Goal: Contribute content: Contribute content

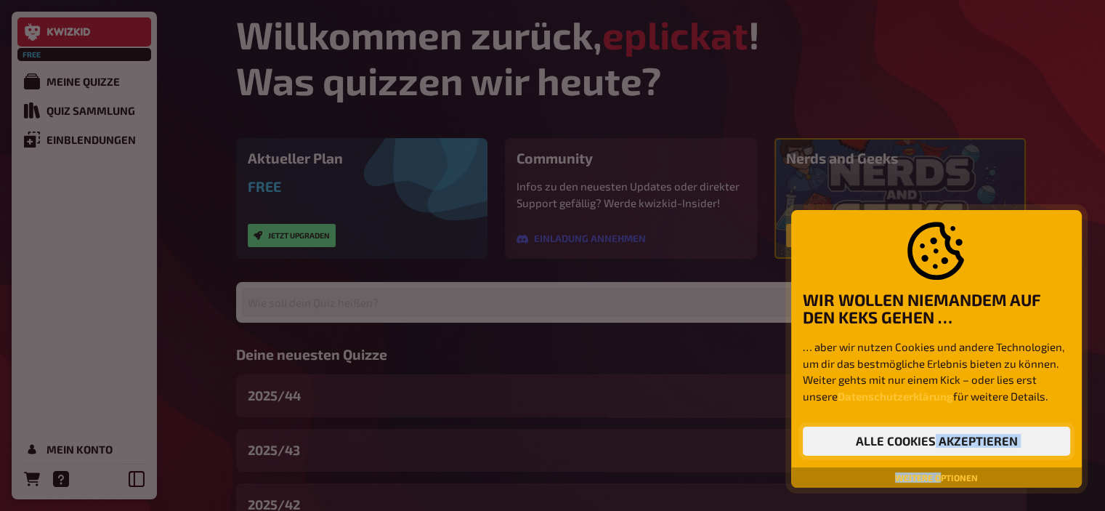
drag, startPoint x: 941, startPoint y: 483, endPoint x: 933, endPoint y: 446, distance: 37.7
click at [933, 446] on div "Wir wollen niemandem auf den Keks gehen … … aber wir nutzen Cookies und andere …" at bounding box center [936, 349] width 291 height 278
click at [933, 446] on button "Alle Cookies akzeptieren" at bounding box center [936, 440] width 267 height 29
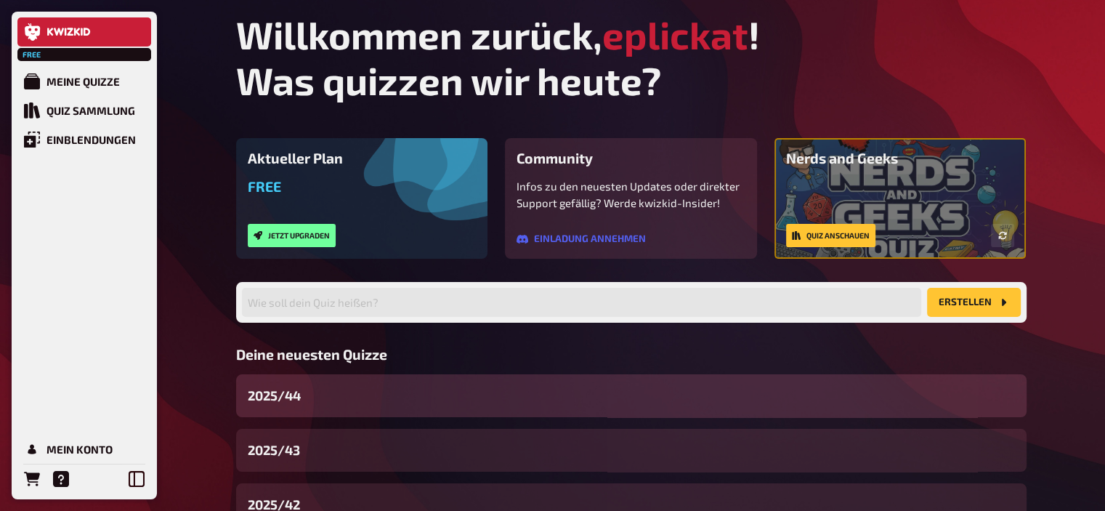
scroll to position [110, 0]
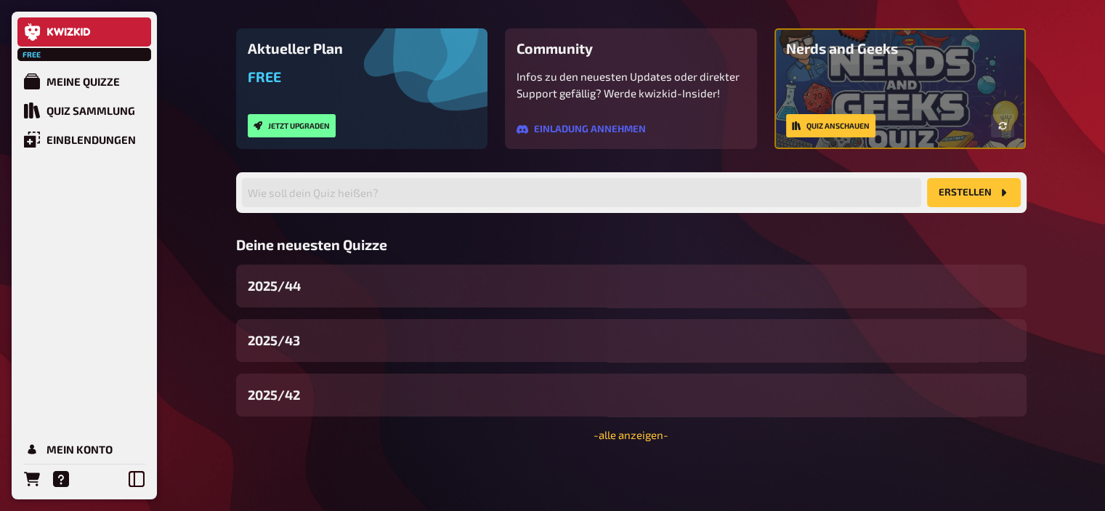
click at [651, 443] on div "Willkommen zurück, eplickat ! Was quizzen wir [DATE]? Aktueller Plan Free Jetzt…" at bounding box center [630, 200] width 813 height 620
click at [636, 437] on link "- alle anzeigen -" at bounding box center [630, 434] width 75 height 13
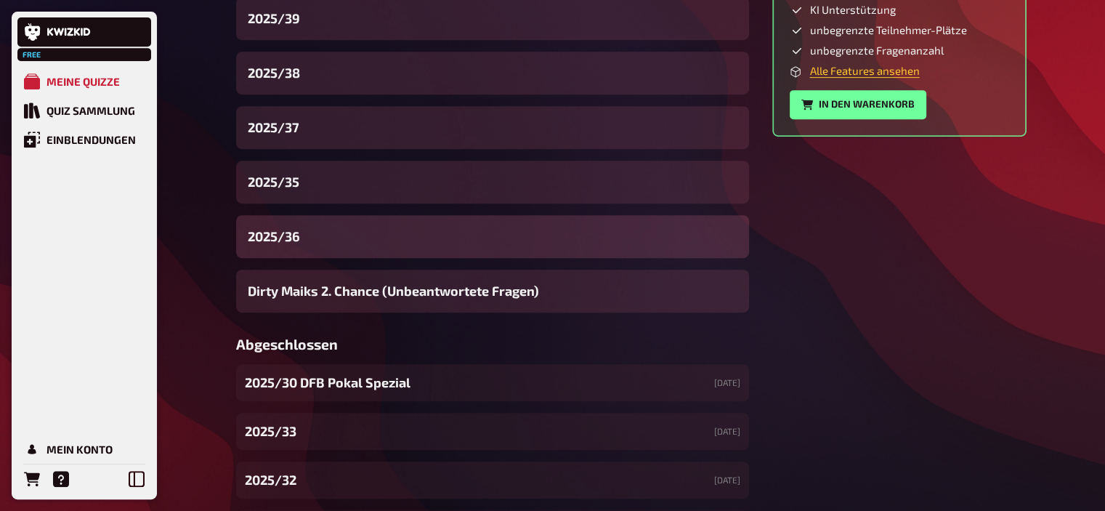
scroll to position [665, 0]
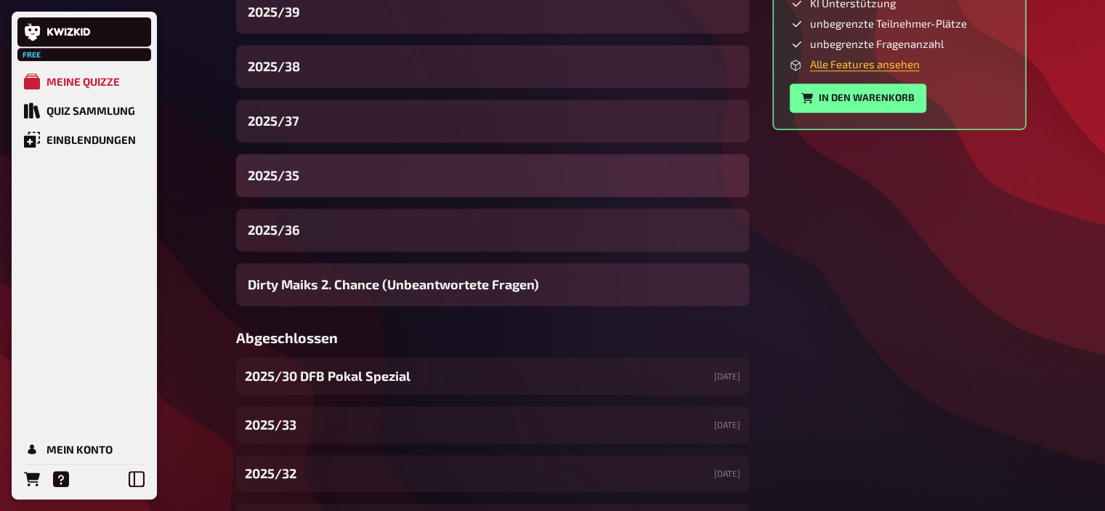
click at [298, 176] on span "2025/35" at bounding box center [274, 176] width 52 height 20
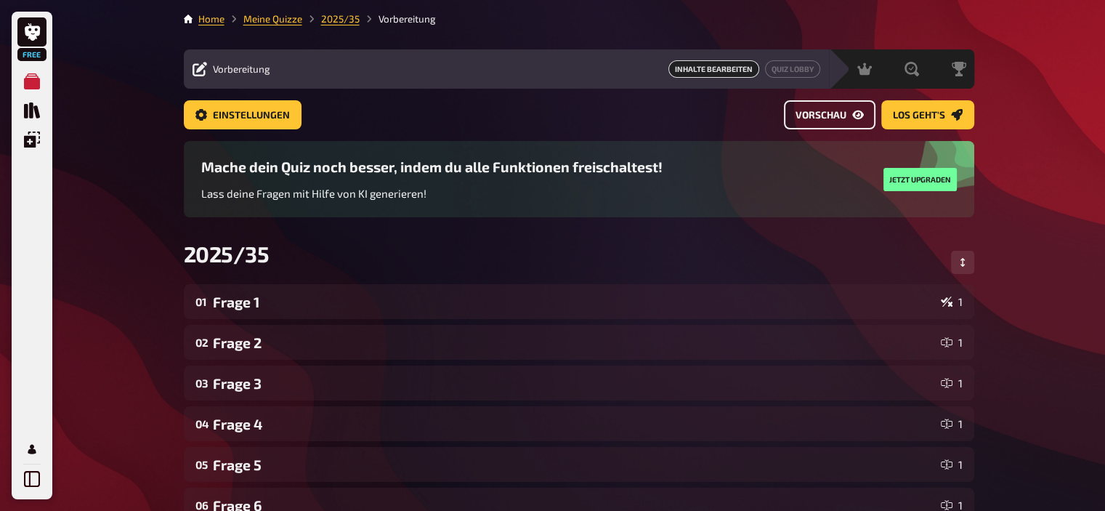
click at [829, 113] on span "Vorschau" at bounding box center [820, 115] width 51 height 10
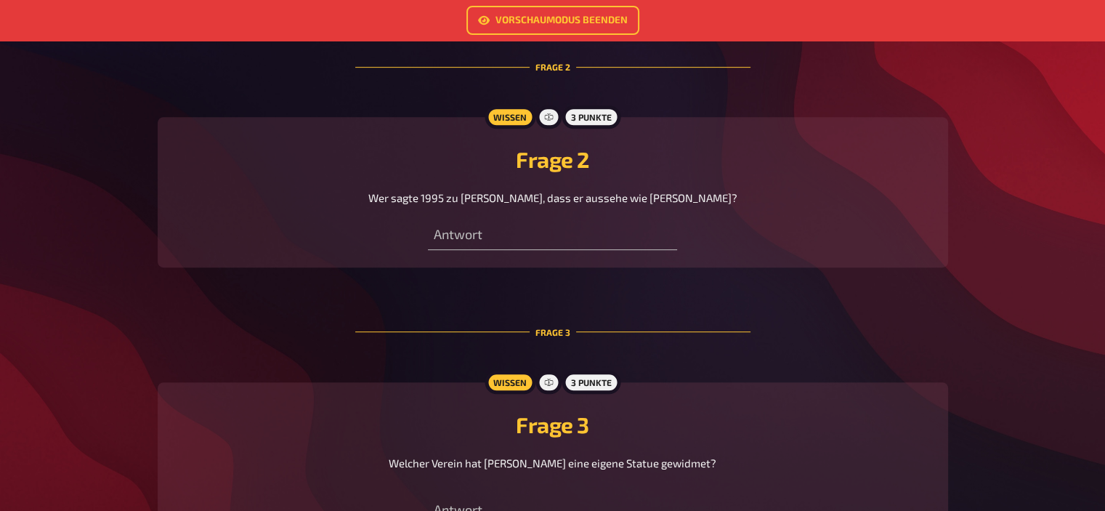
scroll to position [690, 0]
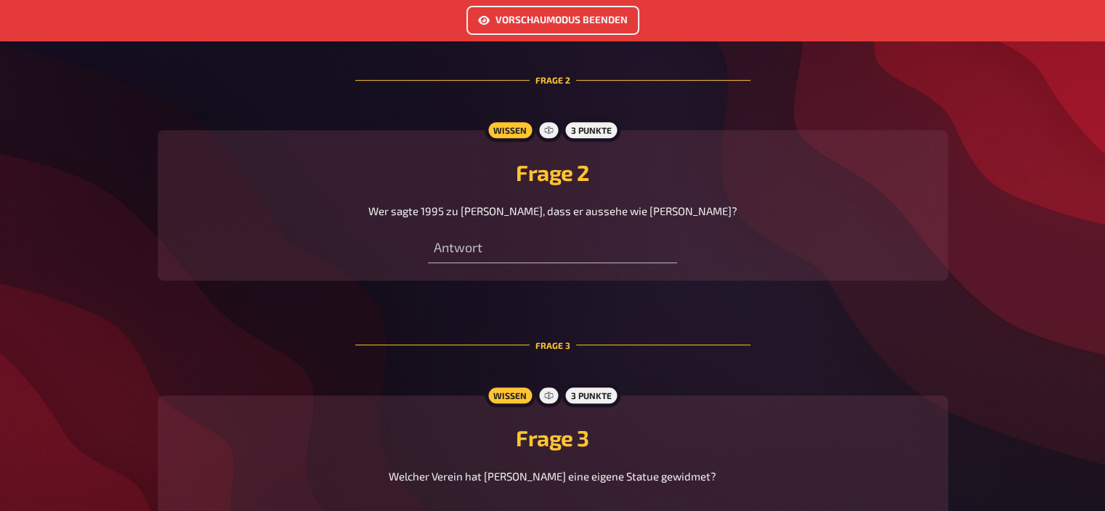
click at [513, 25] on link "Vorschaumodus beenden" at bounding box center [552, 20] width 173 height 29
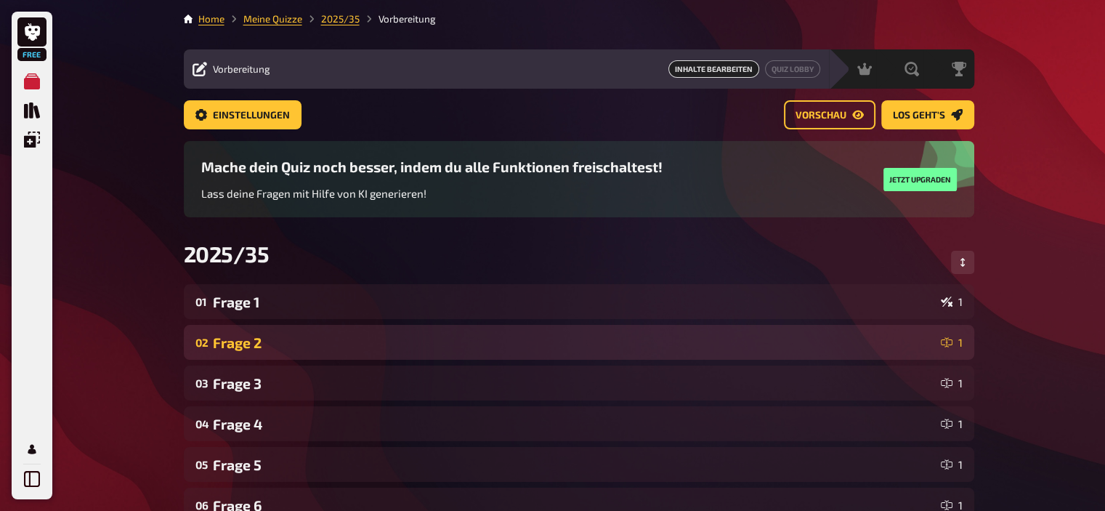
click at [293, 341] on div "Frage 2" at bounding box center [574, 342] width 722 height 17
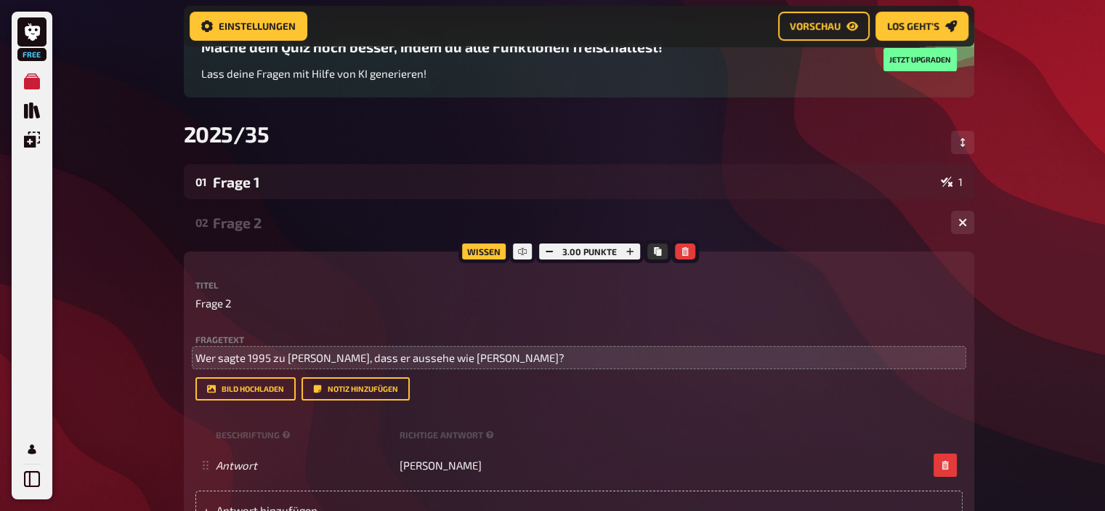
scroll to position [142, 0]
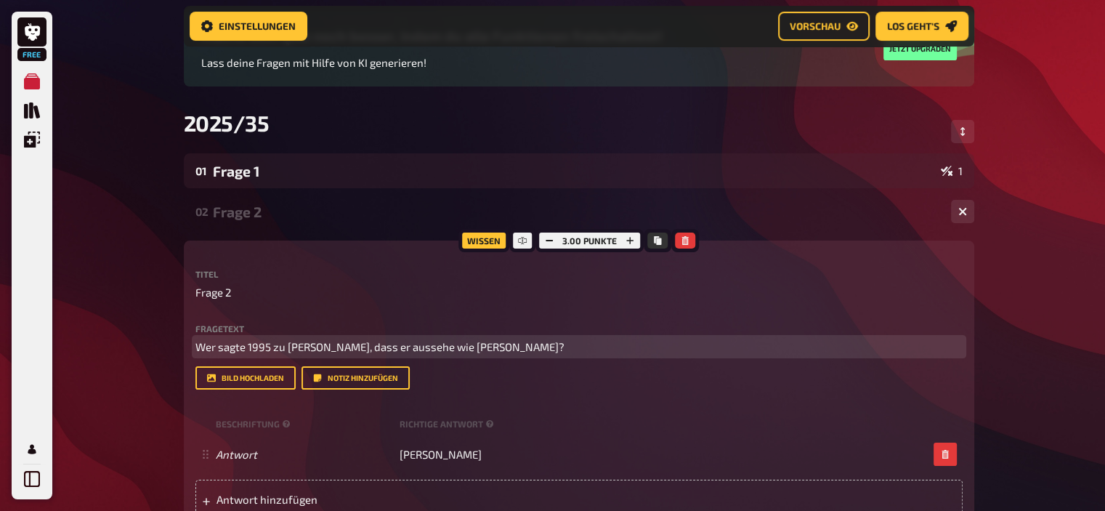
click at [389, 354] on p "Wer sagte 1995 zu [PERSON_NAME], [PERSON_NAME] aussehe wie [PERSON_NAME]?" at bounding box center [578, 346] width 767 height 17
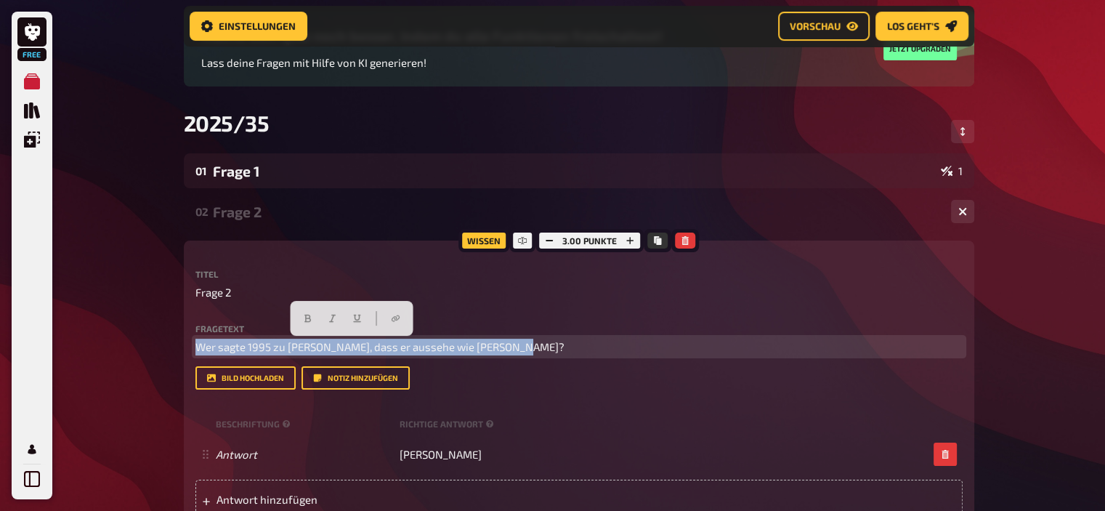
click at [389, 354] on p "Wer sagte 1995 zu [PERSON_NAME], [PERSON_NAME] aussehe wie [PERSON_NAME]?" at bounding box center [578, 346] width 767 height 17
copy span "Wer sagte 1995 zu [PERSON_NAME], [PERSON_NAME] aussehe wie [PERSON_NAME]?"
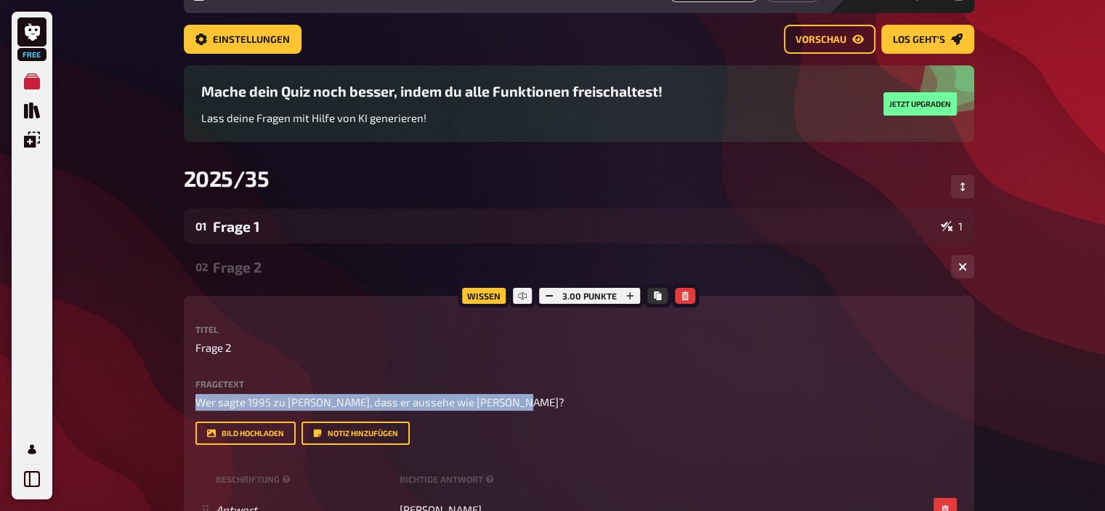
scroll to position [73, 0]
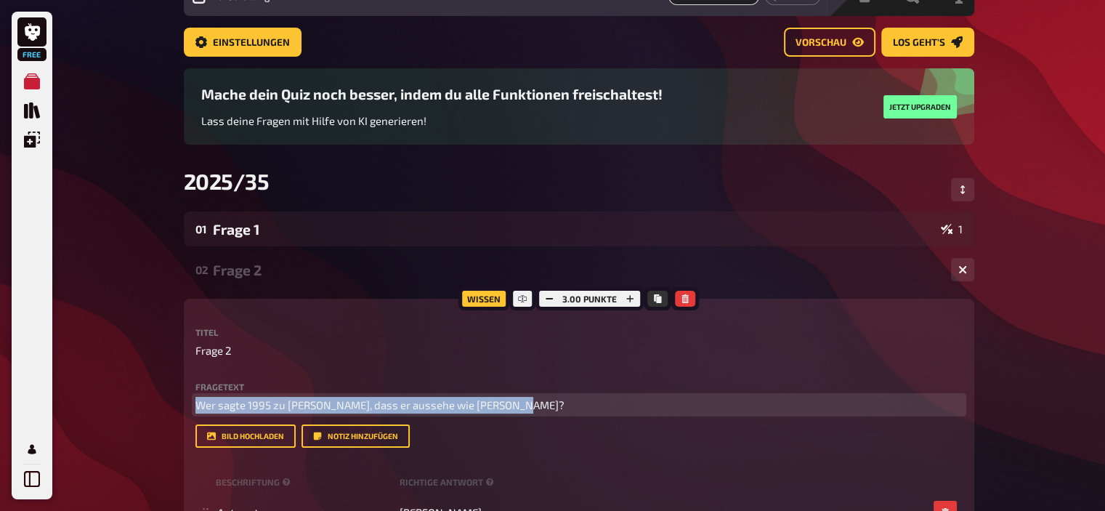
click at [427, 400] on span "Wer sagte 1995 zu [PERSON_NAME], [PERSON_NAME] aussehe wie [PERSON_NAME]?" at bounding box center [379, 404] width 369 height 13
drag, startPoint x: 543, startPoint y: 403, endPoint x: 78, endPoint y: 360, distance: 466.2
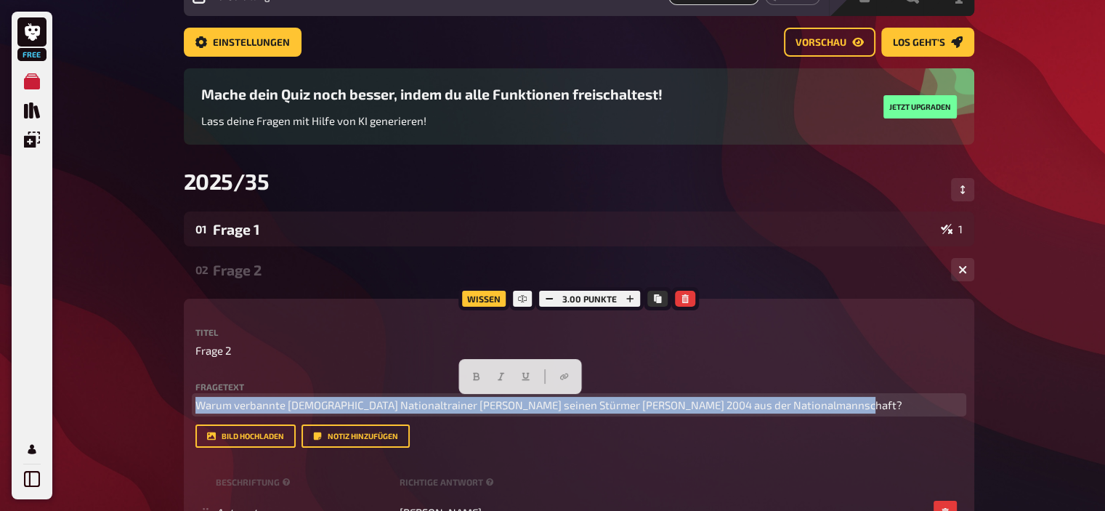
drag, startPoint x: 852, startPoint y: 404, endPoint x: 81, endPoint y: 438, distance: 771.4
copy span "Warum verbannte Frankreichs Nationaltrainer Raymond Domenech seinen Stürmer Rob…"
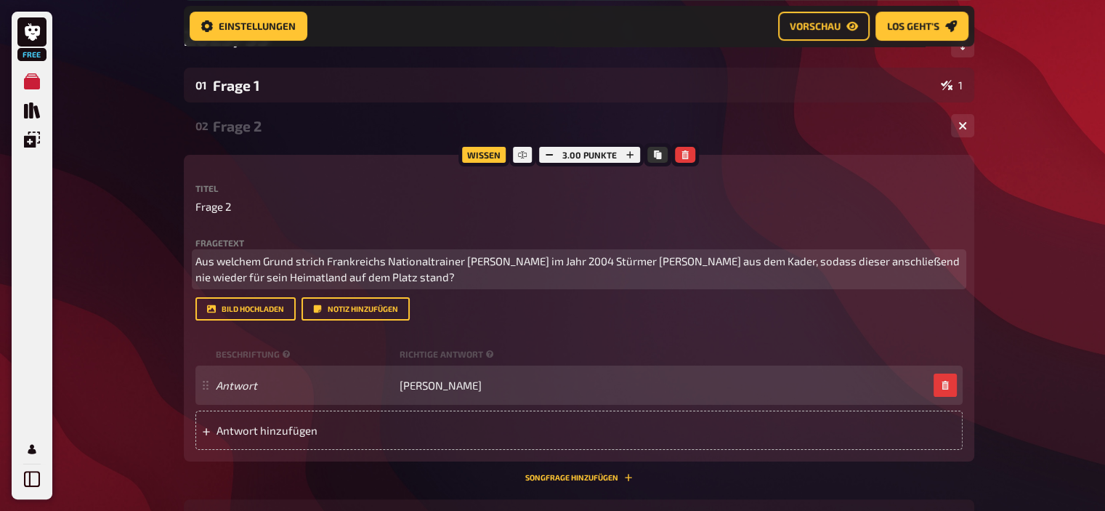
scroll to position [244, 0]
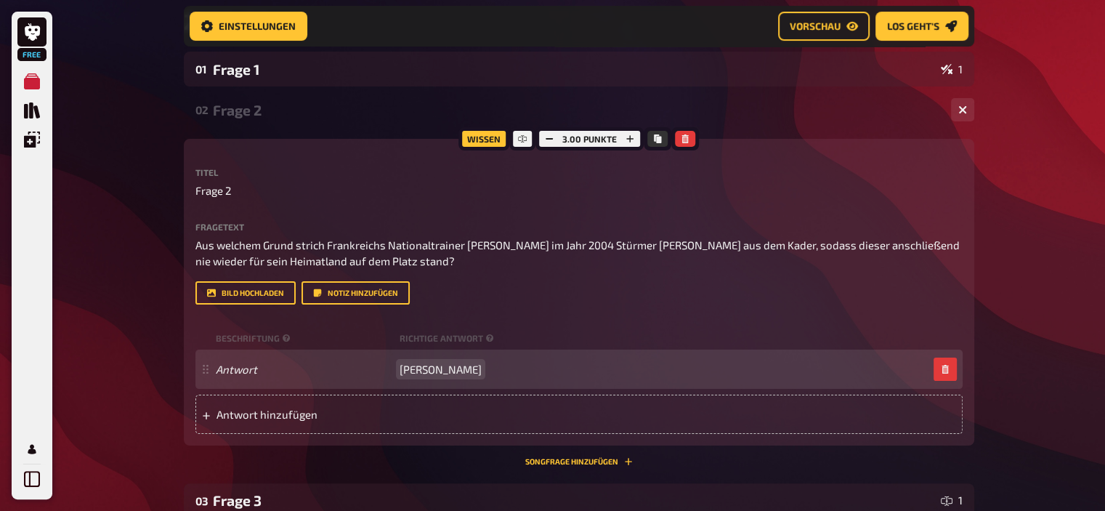
click at [463, 368] on span "[PERSON_NAME]" at bounding box center [440, 368] width 82 height 13
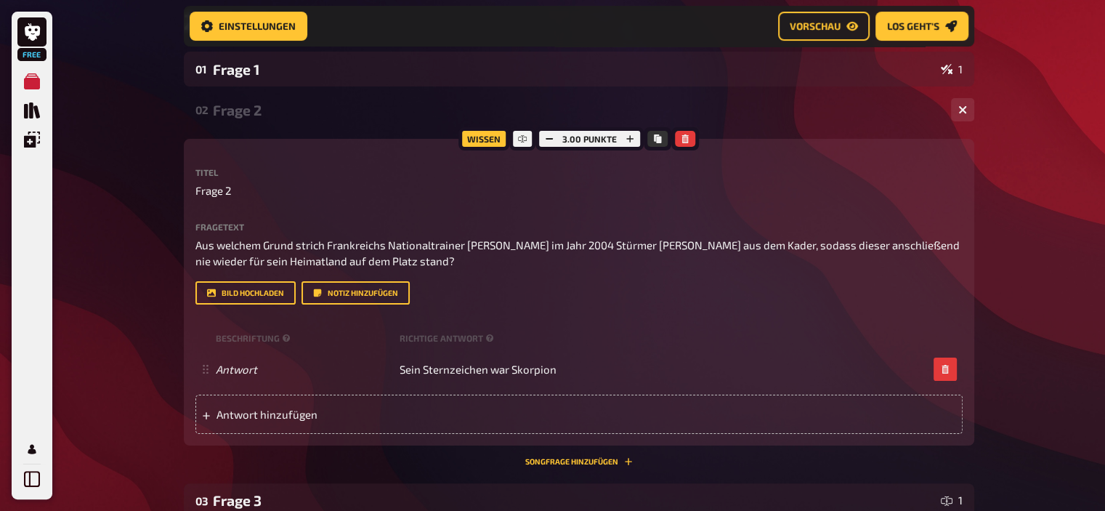
click at [244, 113] on div "Frage 2" at bounding box center [576, 110] width 726 height 17
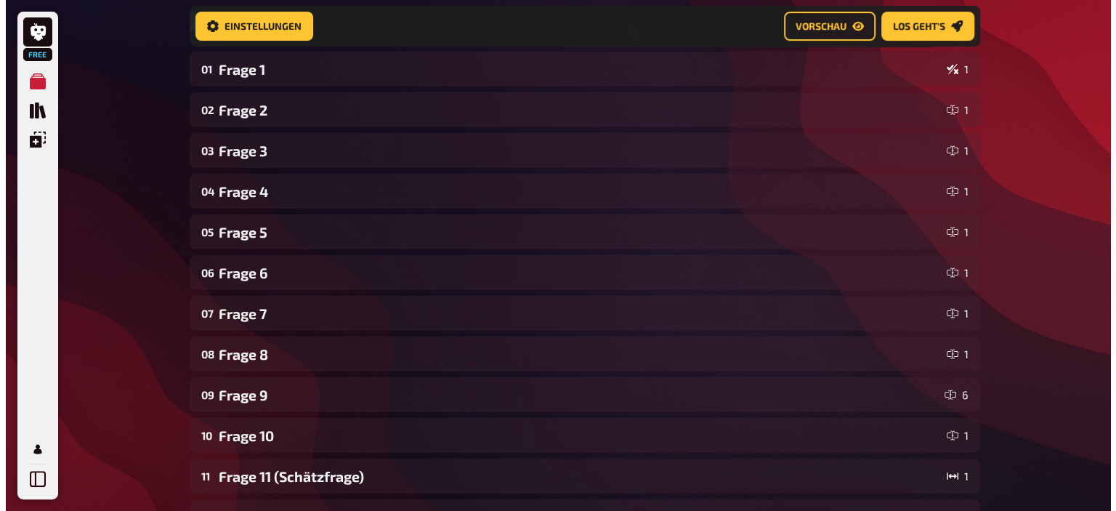
scroll to position [0, 0]
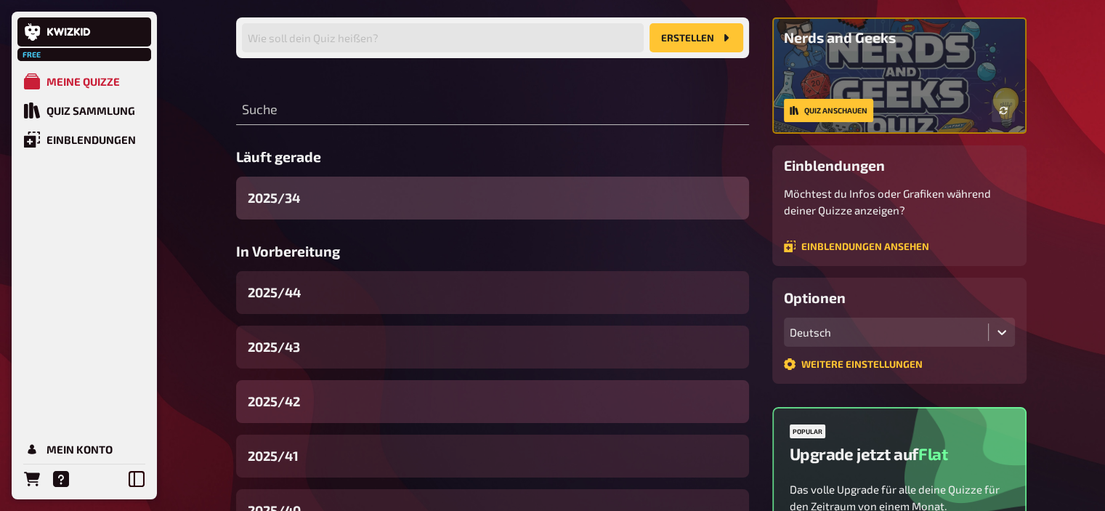
scroll to position [113, 0]
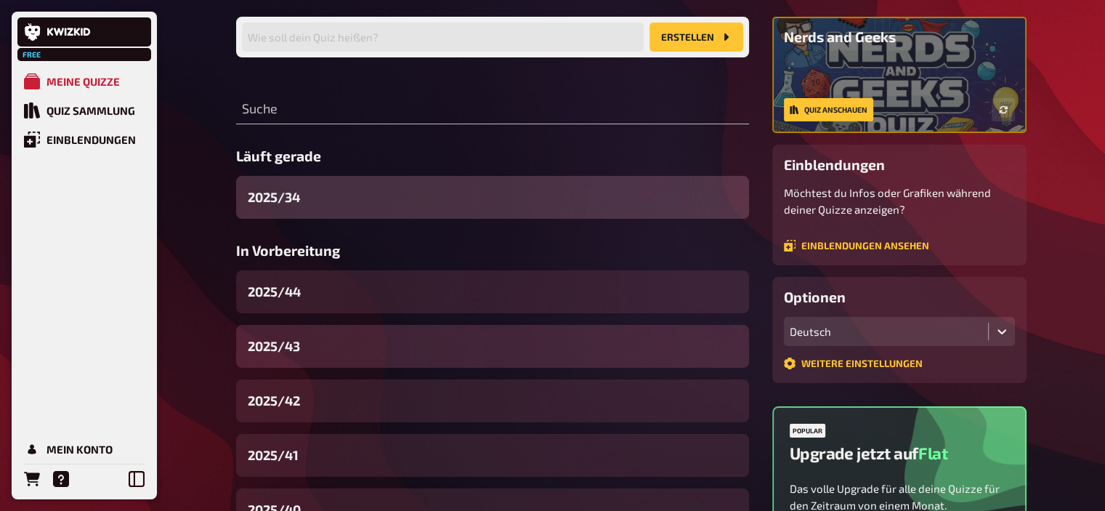
click at [329, 341] on div "2025/43" at bounding box center [492, 346] width 513 height 43
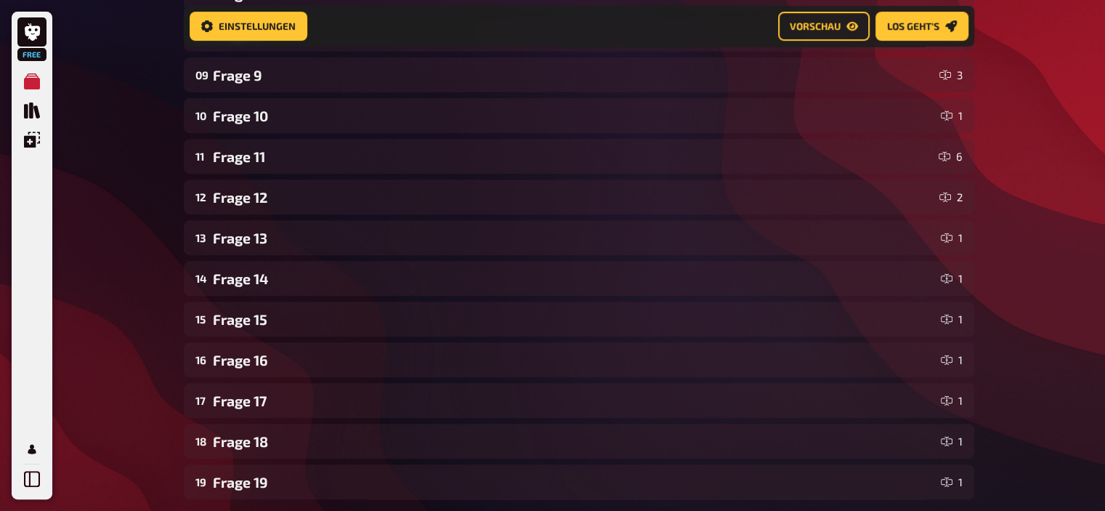
scroll to position [755, 0]
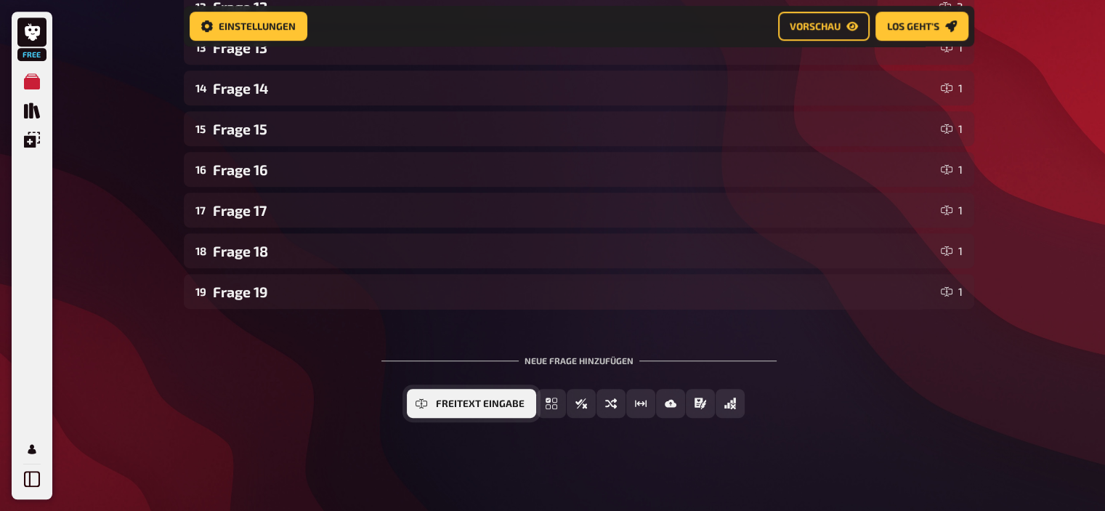
click at [428, 405] on button "Freitext Eingabe" at bounding box center [471, 403] width 129 height 29
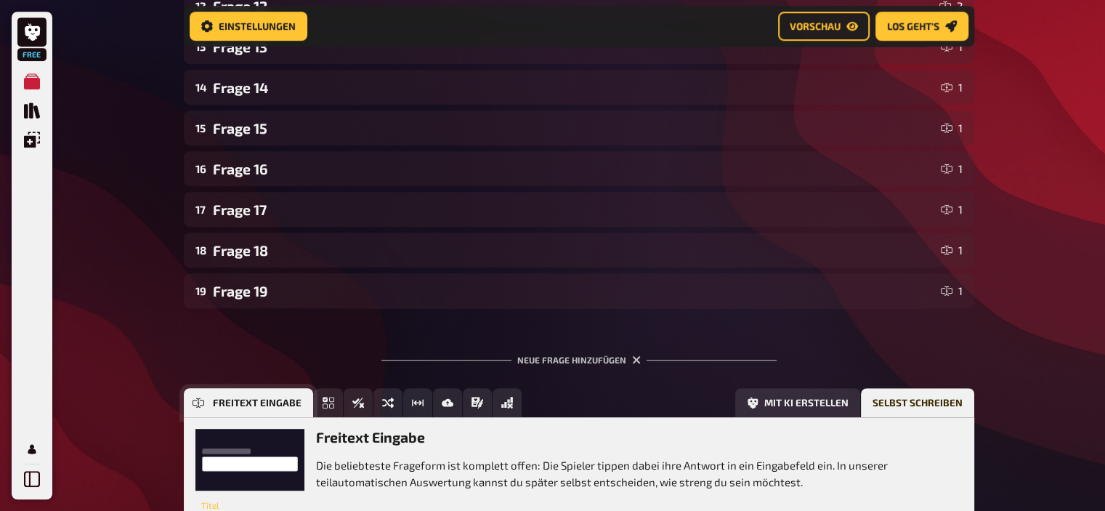
scroll to position [888, 0]
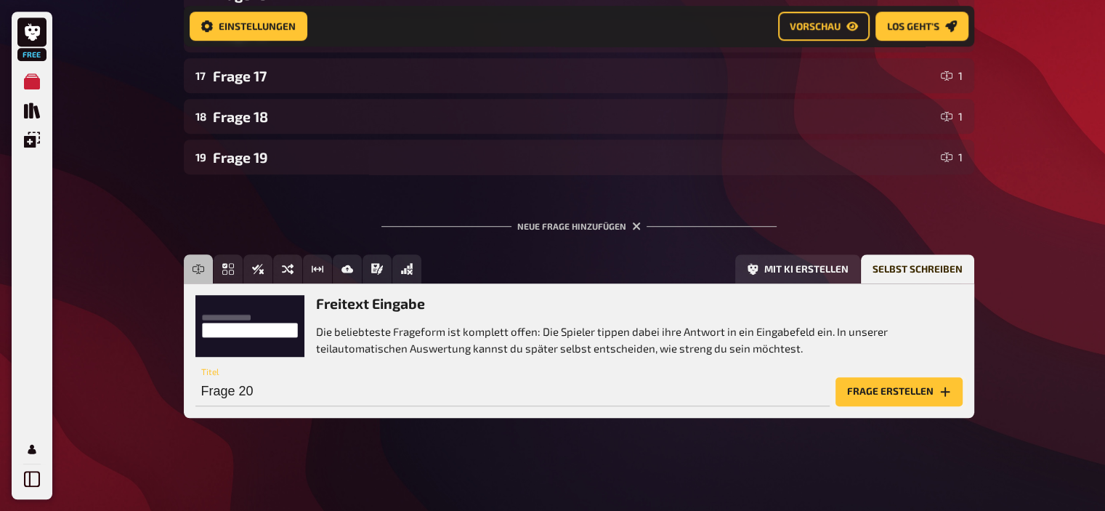
click at [893, 389] on button "Frage erstellen" at bounding box center [898, 391] width 127 height 29
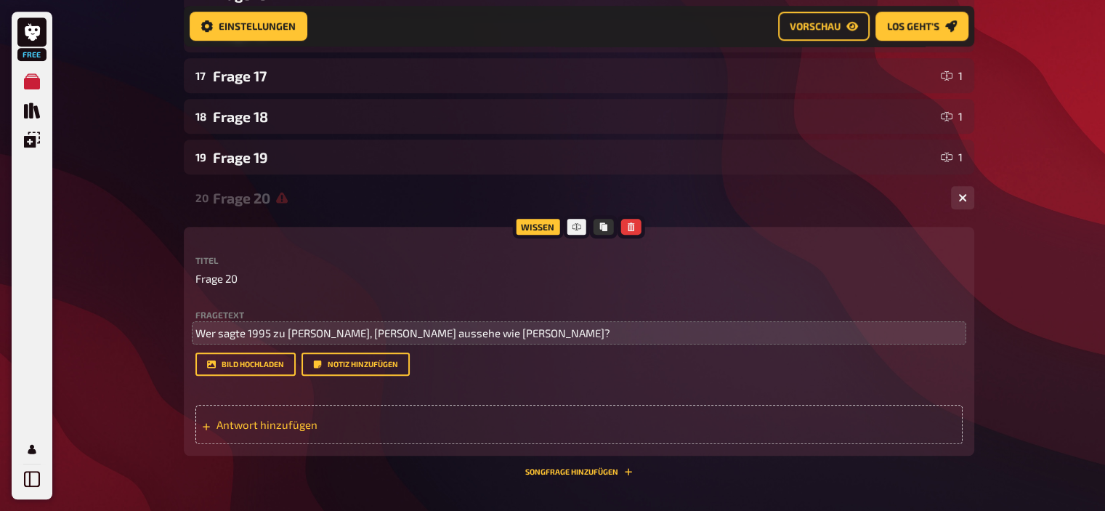
click at [291, 418] on span "Antwort hinzufügen" at bounding box center [329, 424] width 226 height 13
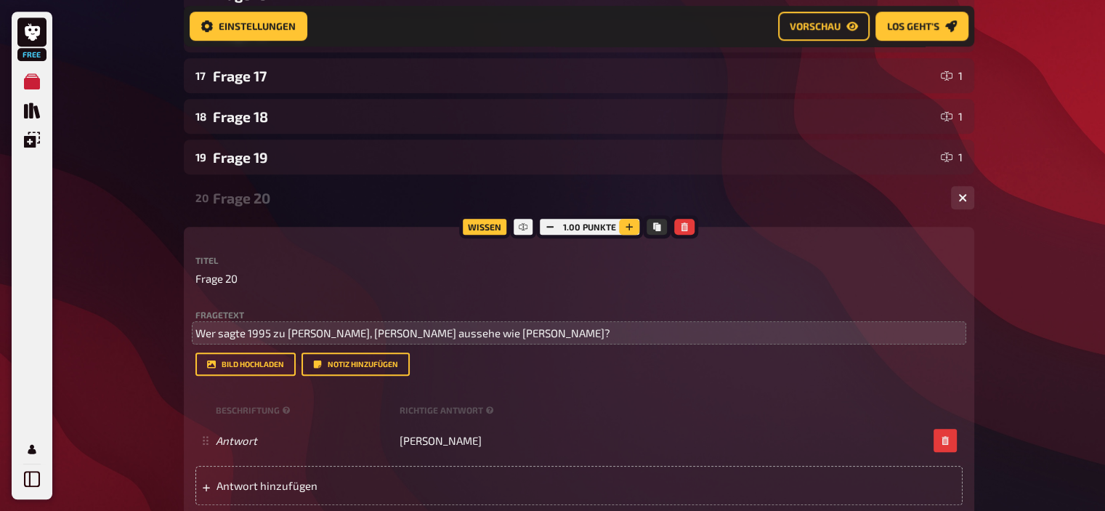
click at [628, 231] on icon "button" at bounding box center [629, 226] width 9 height 9
